Goal: Find specific page/section: Find specific page/section

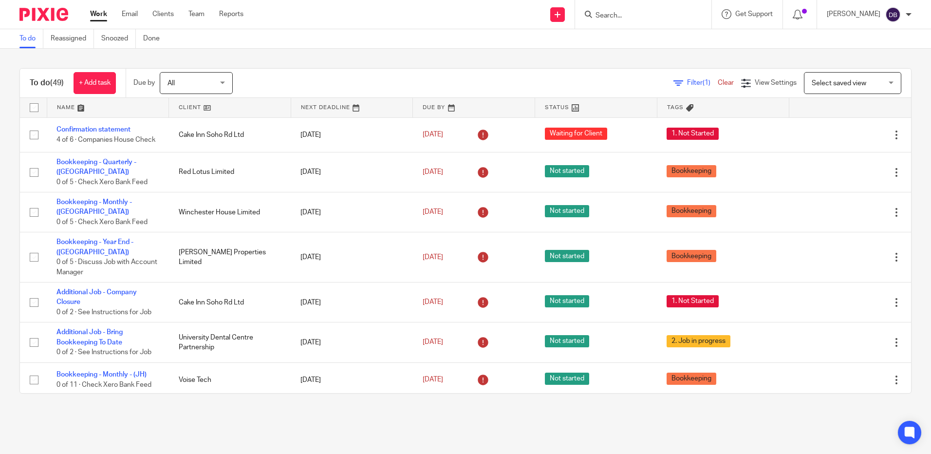
drag, startPoint x: 668, startPoint y: 21, endPoint x: 663, endPoint y: 17, distance: 6.2
click at [665, 18] on div at bounding box center [643, 14] width 136 height 29
click at [662, 17] on input "Search" at bounding box center [638, 16] width 88 height 9
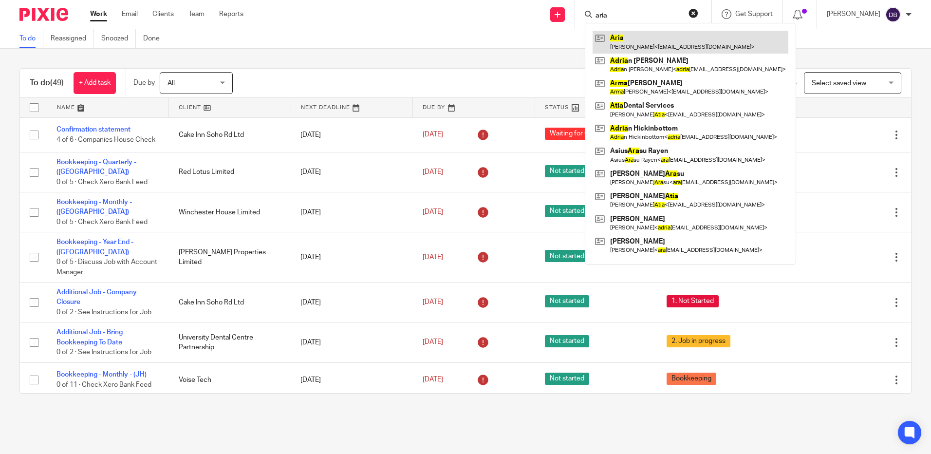
type input "aria"
click at [651, 45] on link at bounding box center [690, 42] width 196 height 22
